Goal: Task Accomplishment & Management: Use online tool/utility

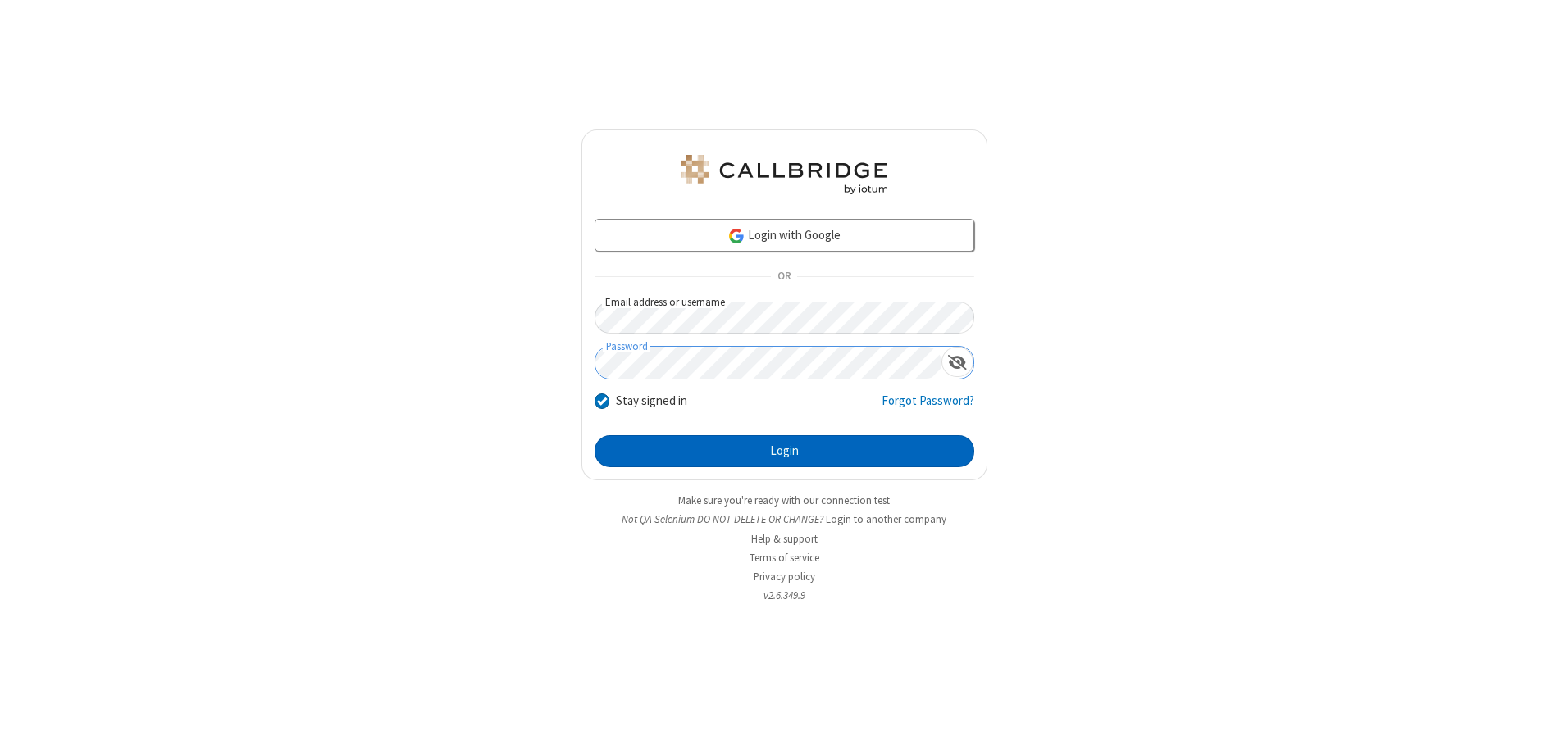
click at [784, 451] on button "Login" at bounding box center [784, 451] width 380 height 32
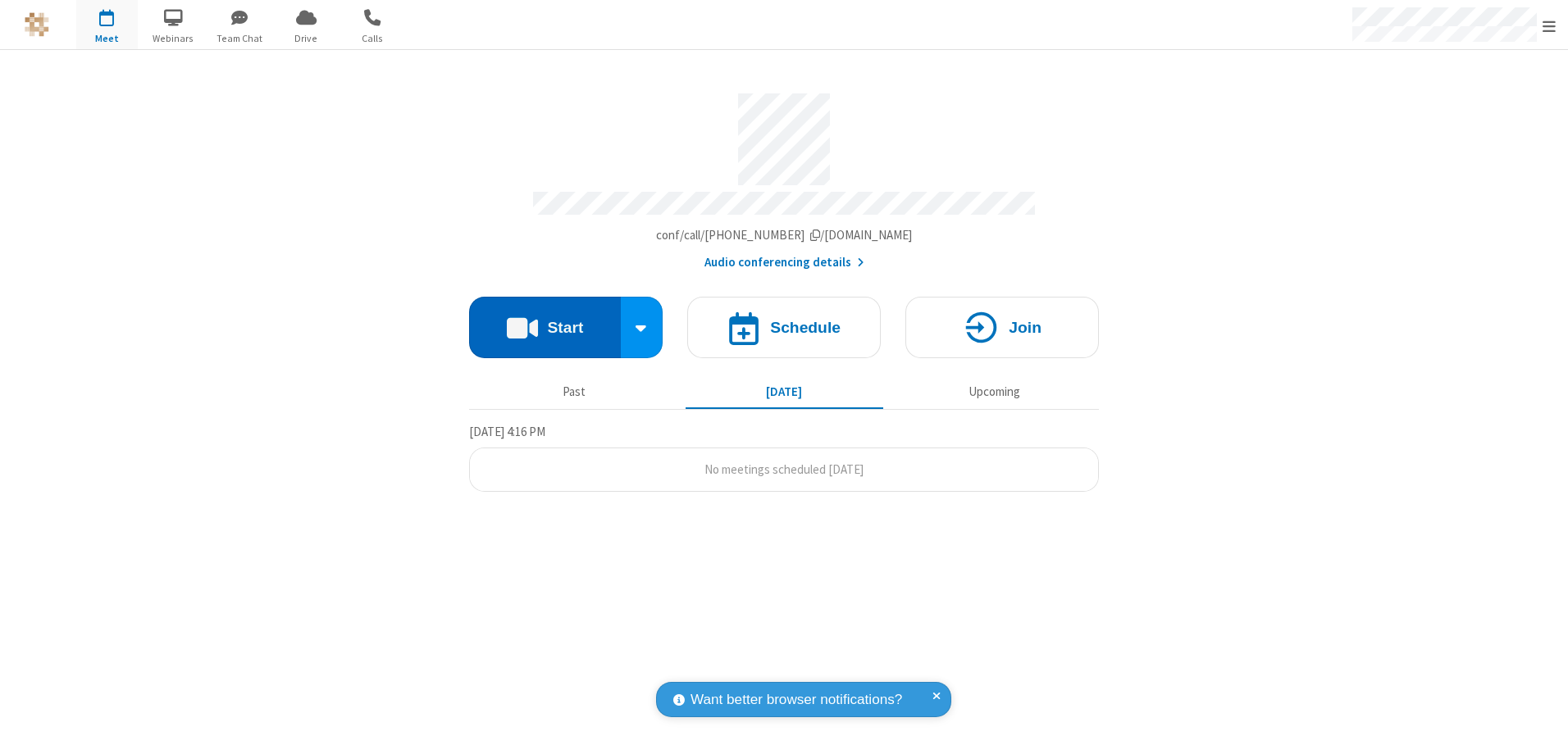
click at [544, 322] on button "Start" at bounding box center [545, 328] width 152 height 62
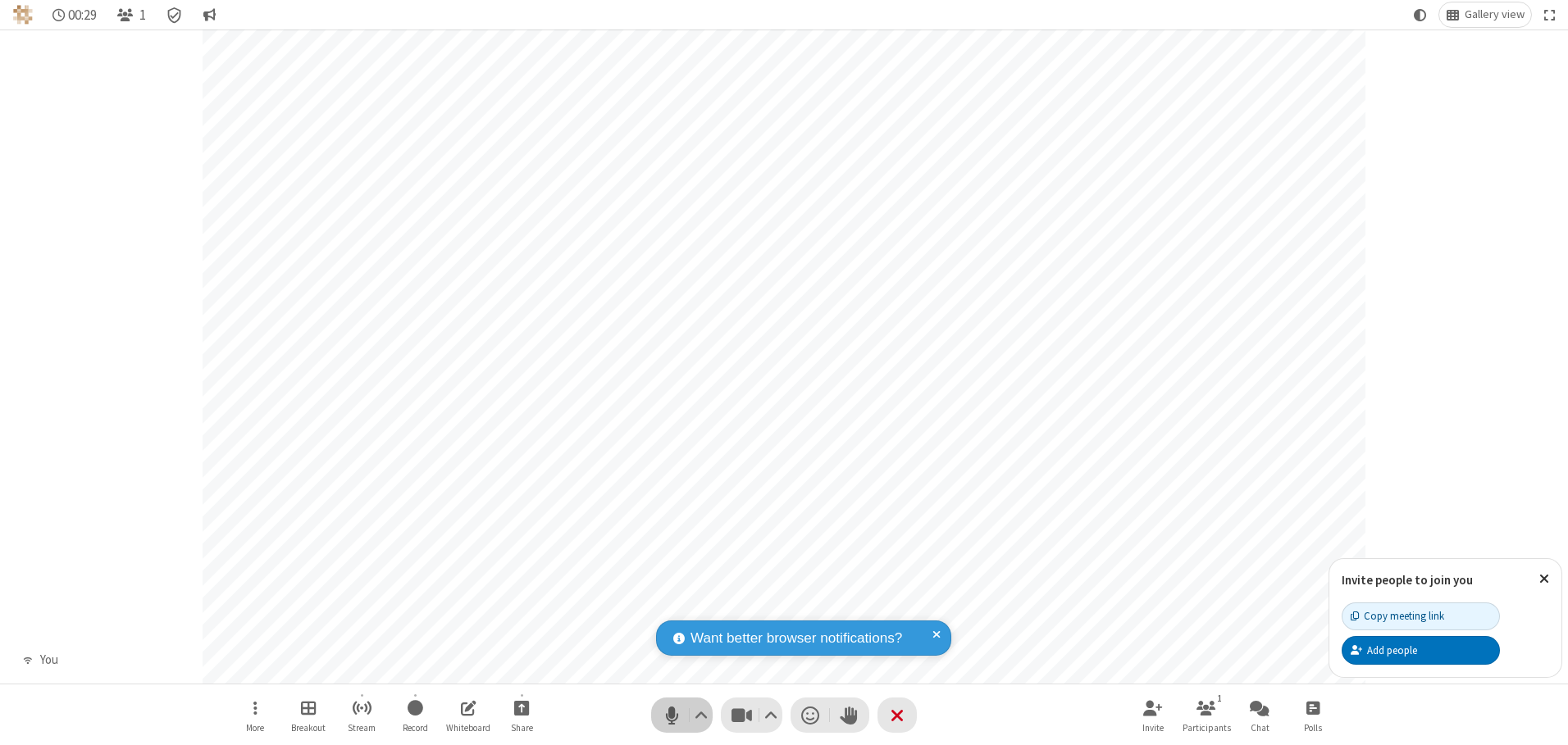
click at [672, 715] on span "Mute (Alt+A)" at bounding box center [672, 715] width 25 height 24
click at [672, 715] on span "Unmute (Alt+A)" at bounding box center [672, 715] width 25 height 24
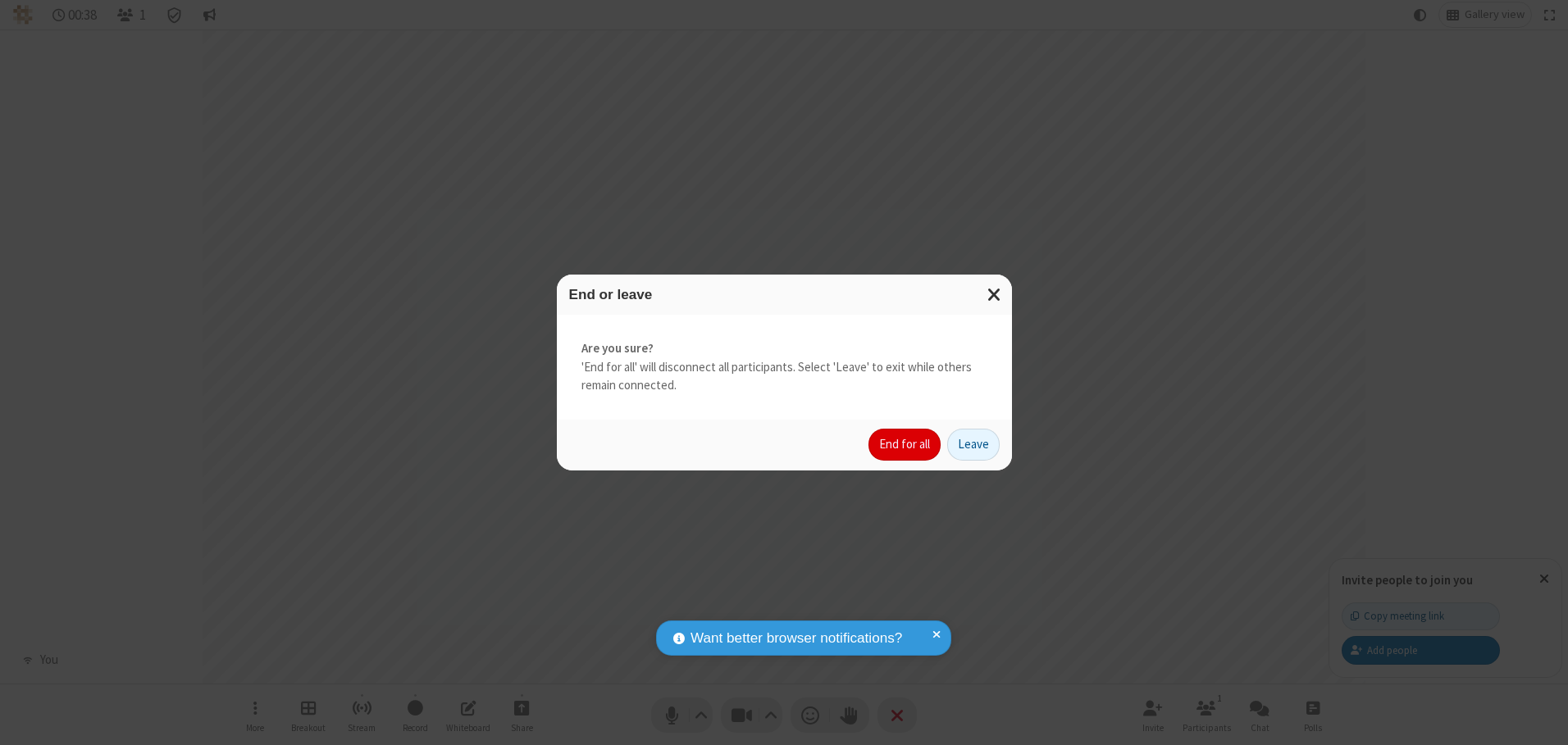
click at [905, 444] on button "End for all" at bounding box center [904, 445] width 73 height 32
